Goal: Navigation & Orientation: Find specific page/section

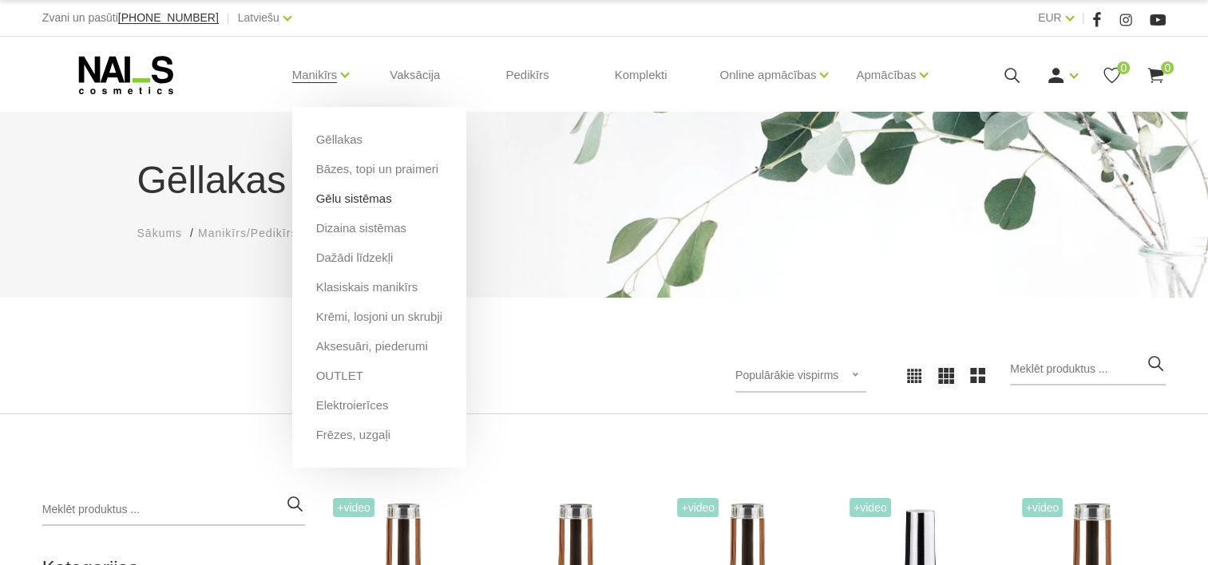
click at [346, 198] on link "Gēlu sistēmas" at bounding box center [354, 199] width 76 height 18
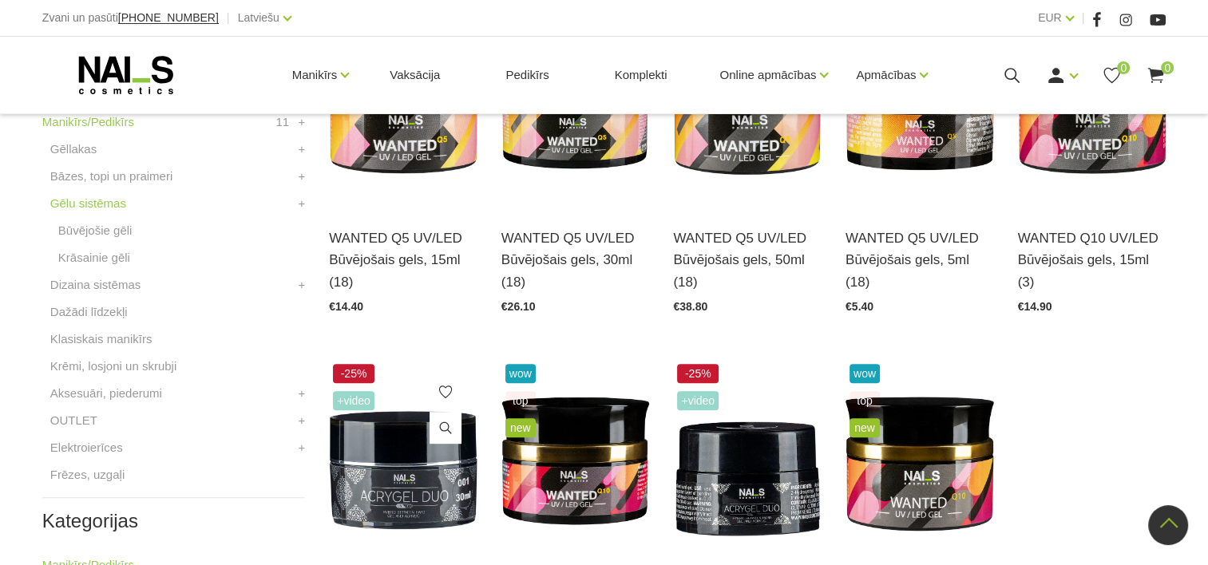
scroll to position [798, 0]
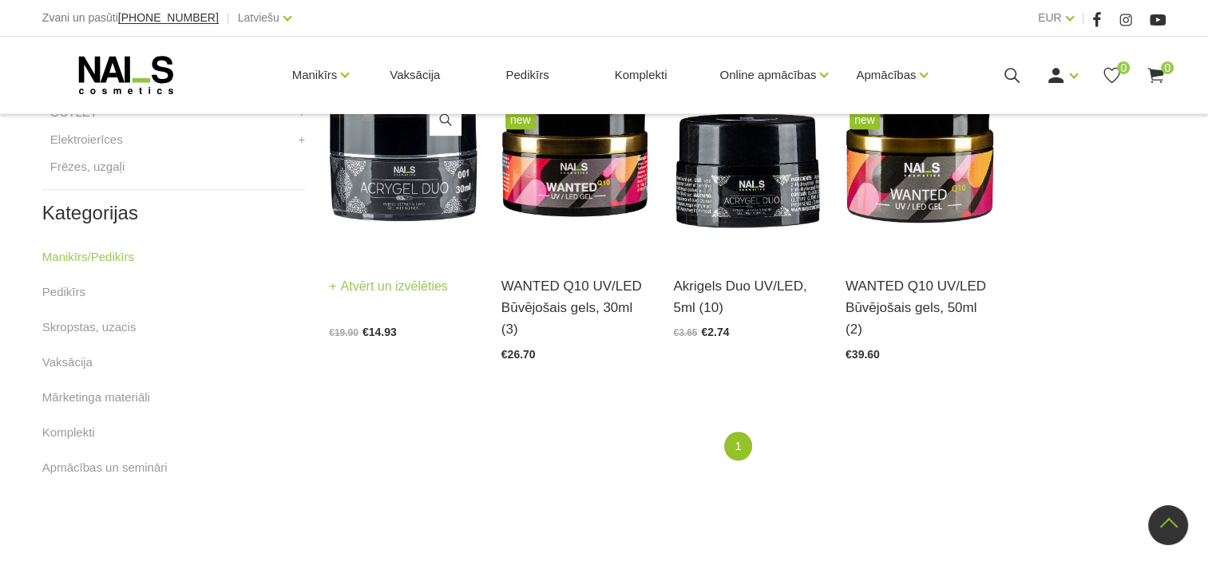
click at [381, 172] on img at bounding box center [403, 154] width 148 height 204
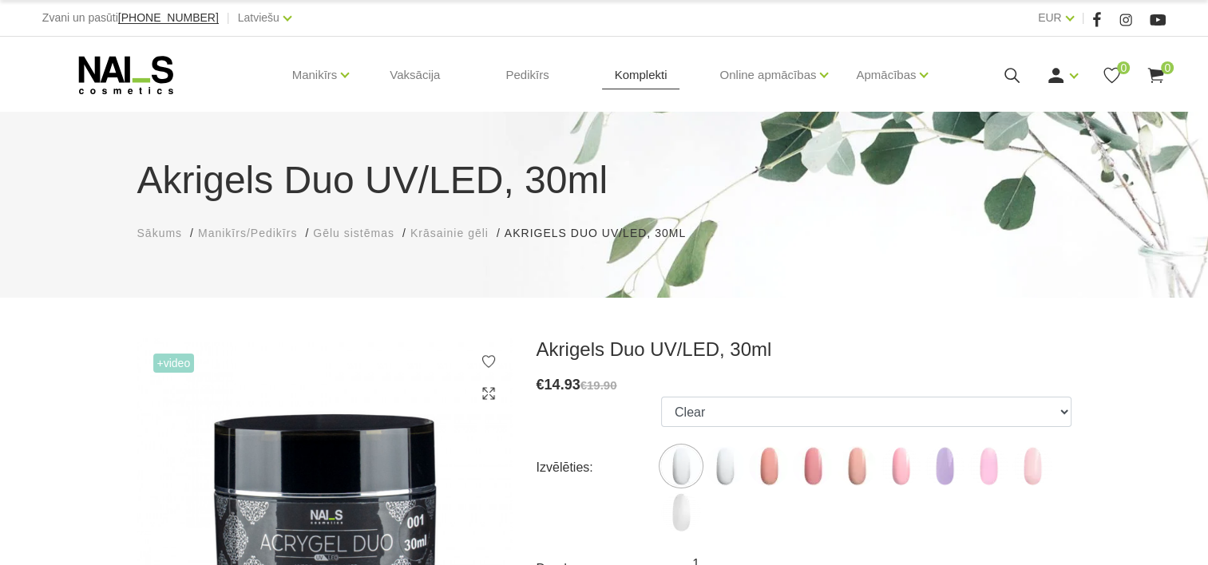
click at [638, 70] on link "Komplekti" at bounding box center [641, 75] width 78 height 77
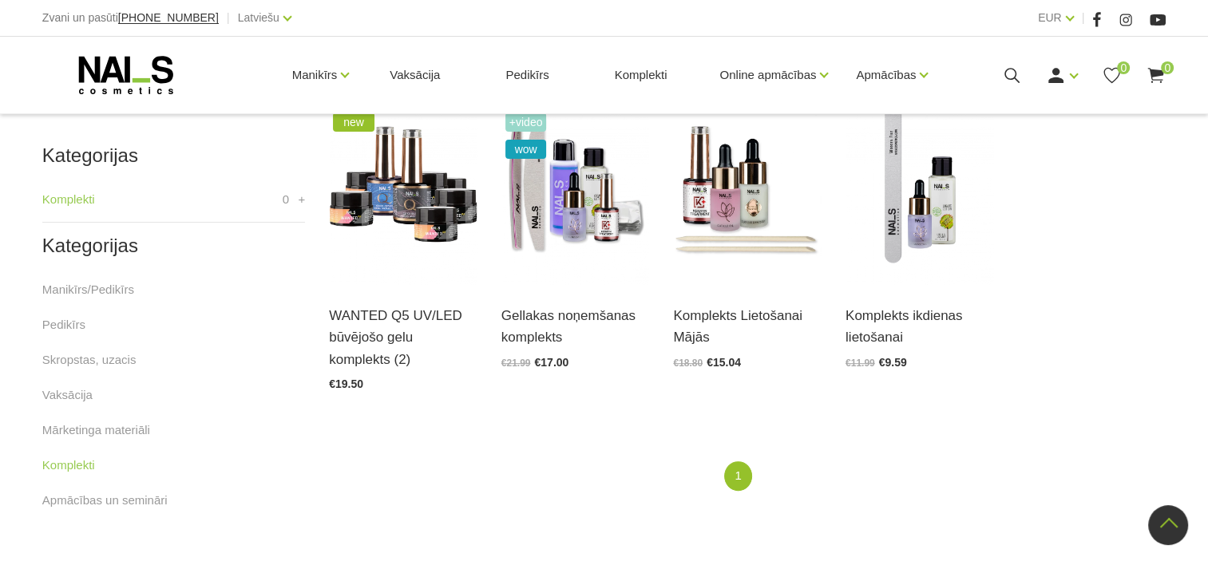
scroll to position [319, 0]
